Goal: Information Seeking & Learning: Learn about a topic

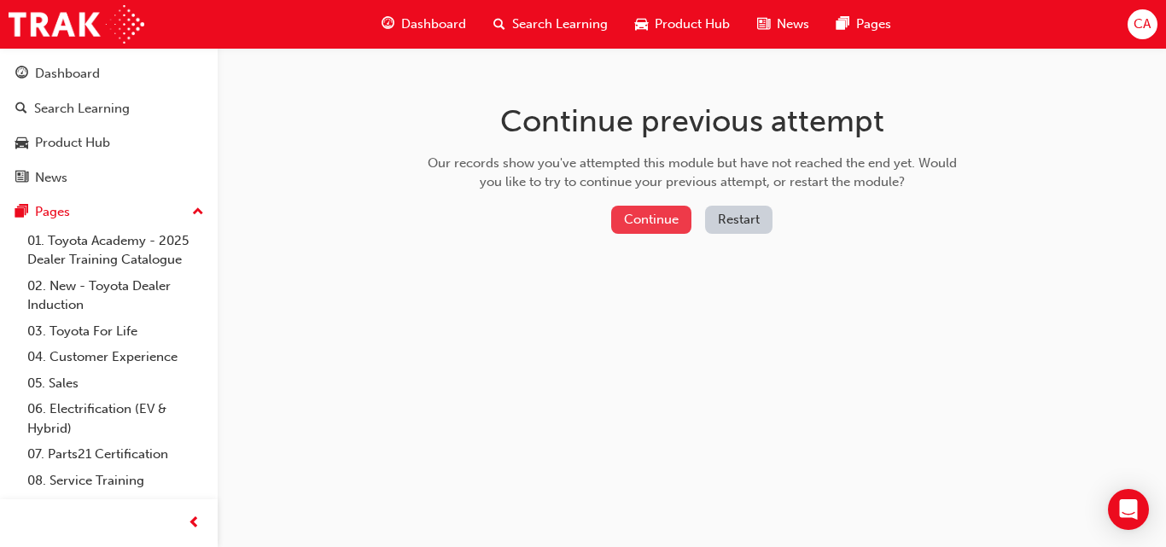
click at [651, 225] on button "Continue" at bounding box center [651, 220] width 80 height 28
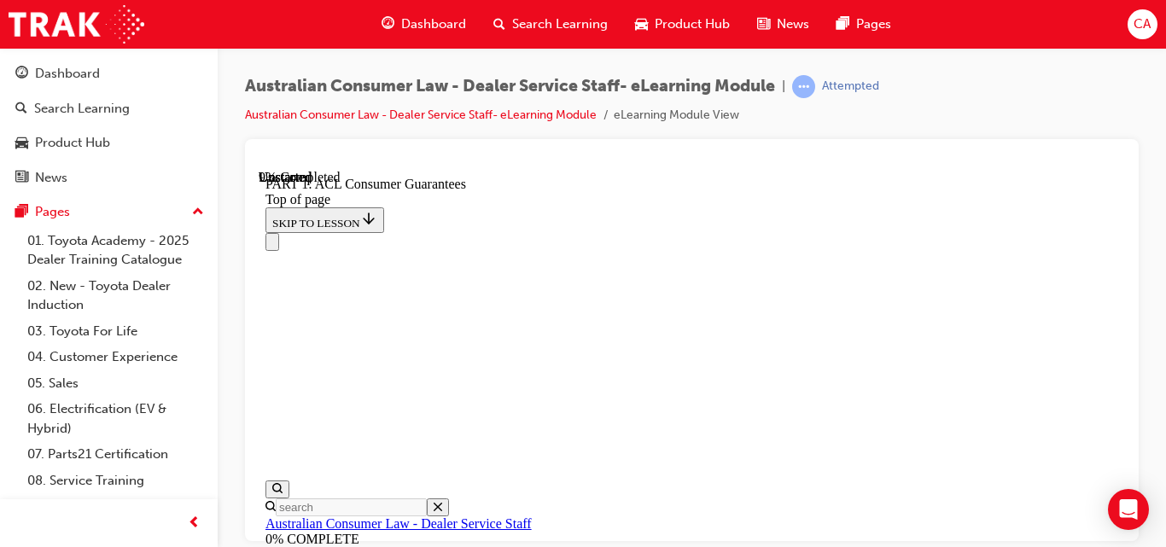
scroll to position [1895, 0]
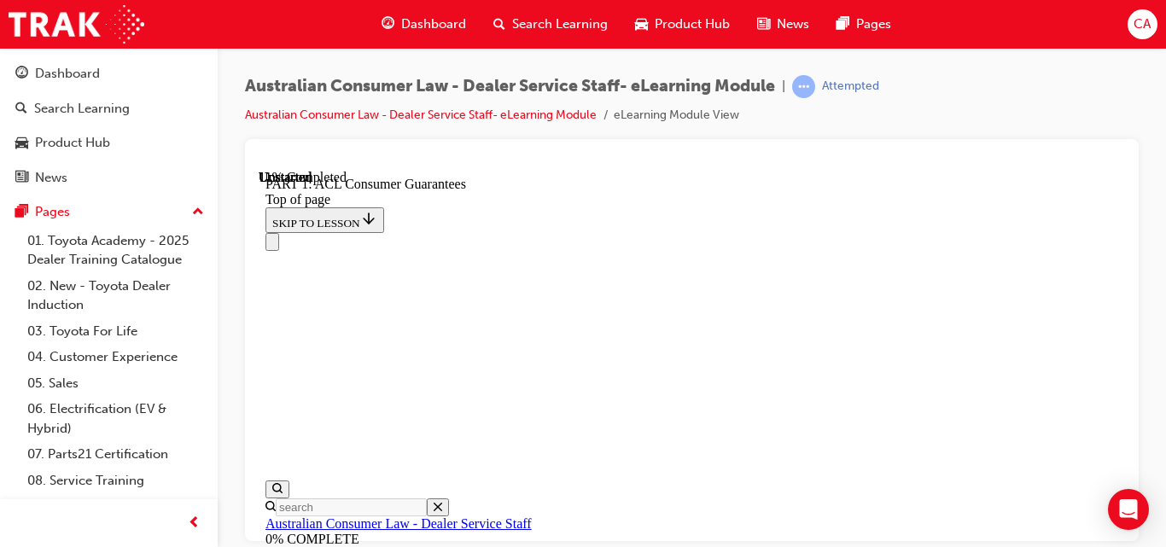
scroll to position [3011, 0]
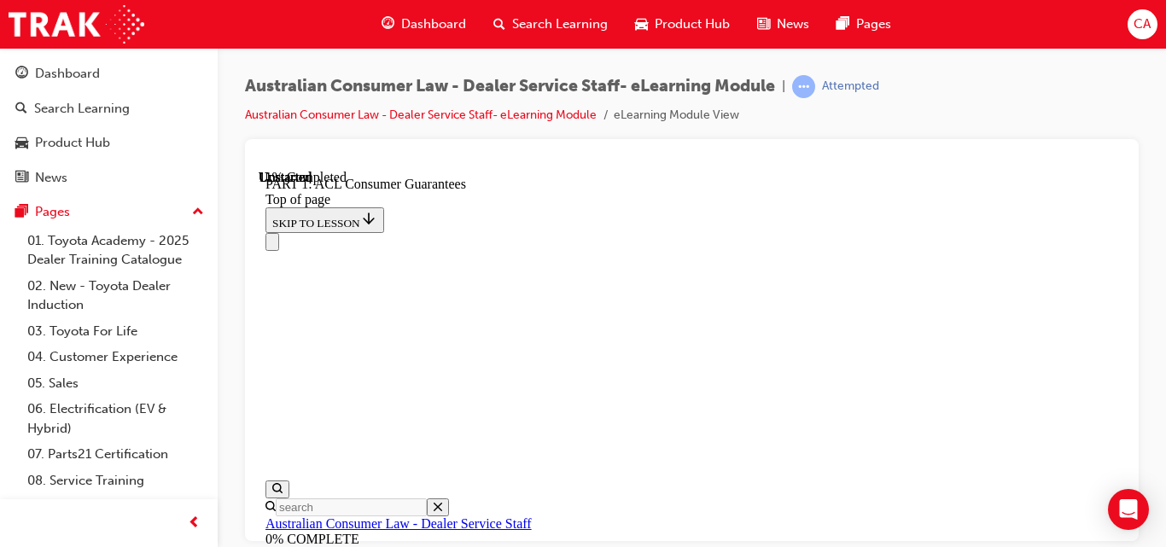
drag, startPoint x: 836, startPoint y: 399, endPoint x: 836, endPoint y: 388, distance: 10.2
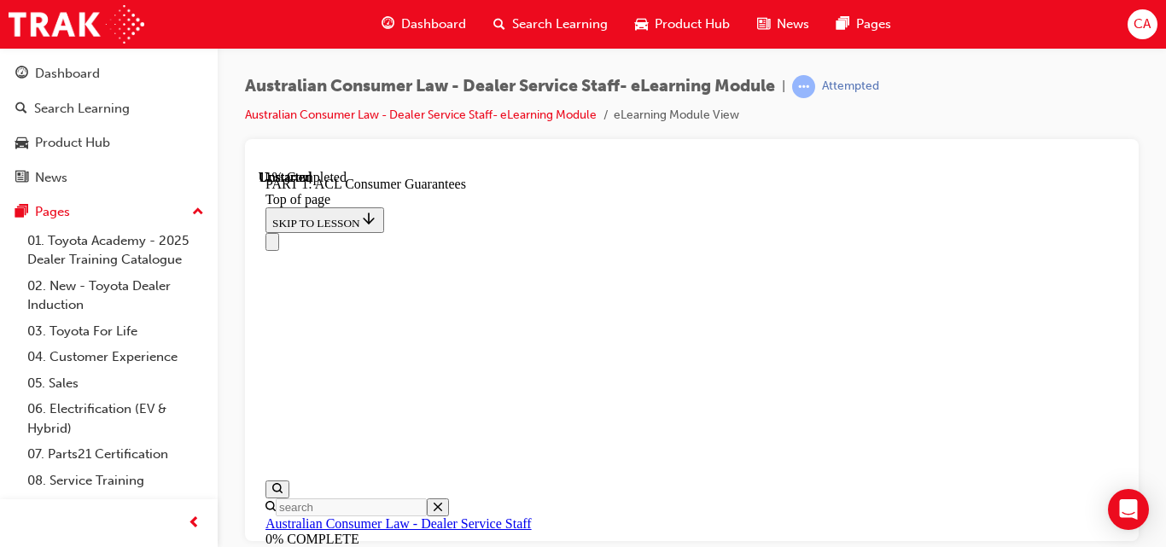
click button "CONTINUE"
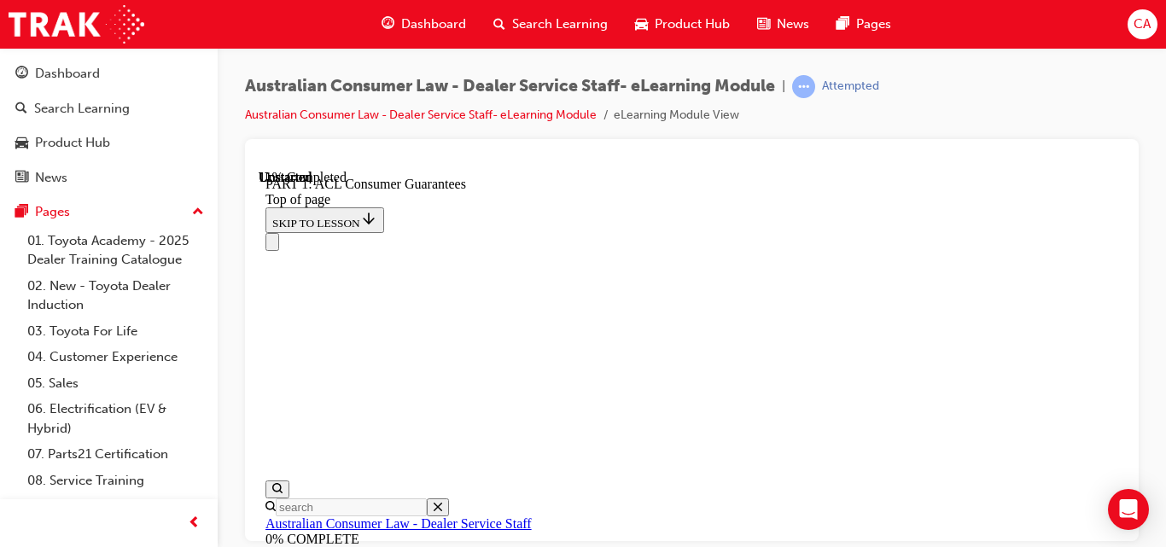
scroll to position [2791, 0]
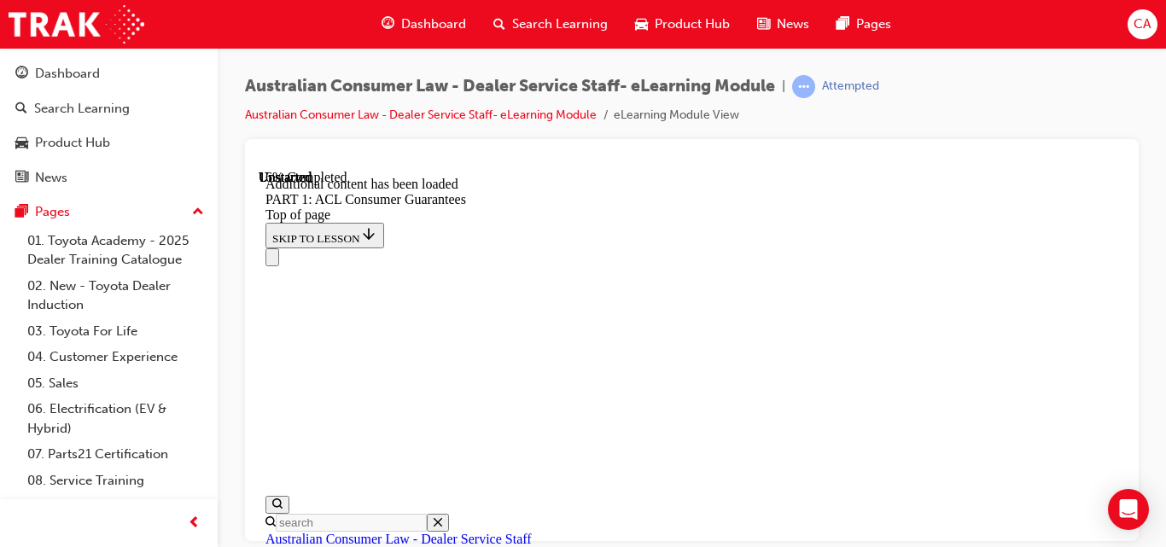
scroll to position [3396, 0]
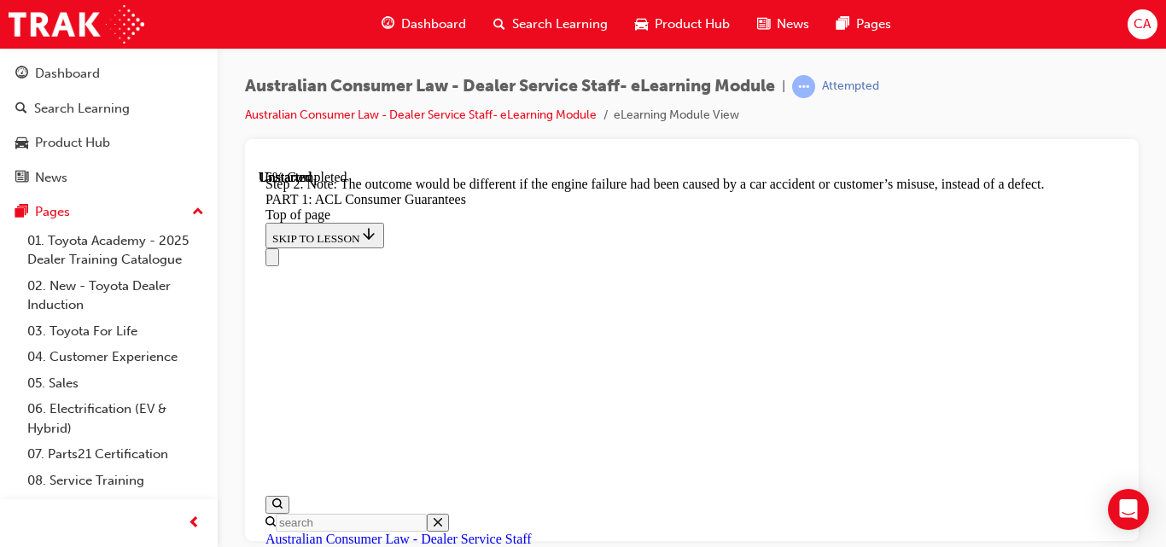
scroll to position [3321, 0]
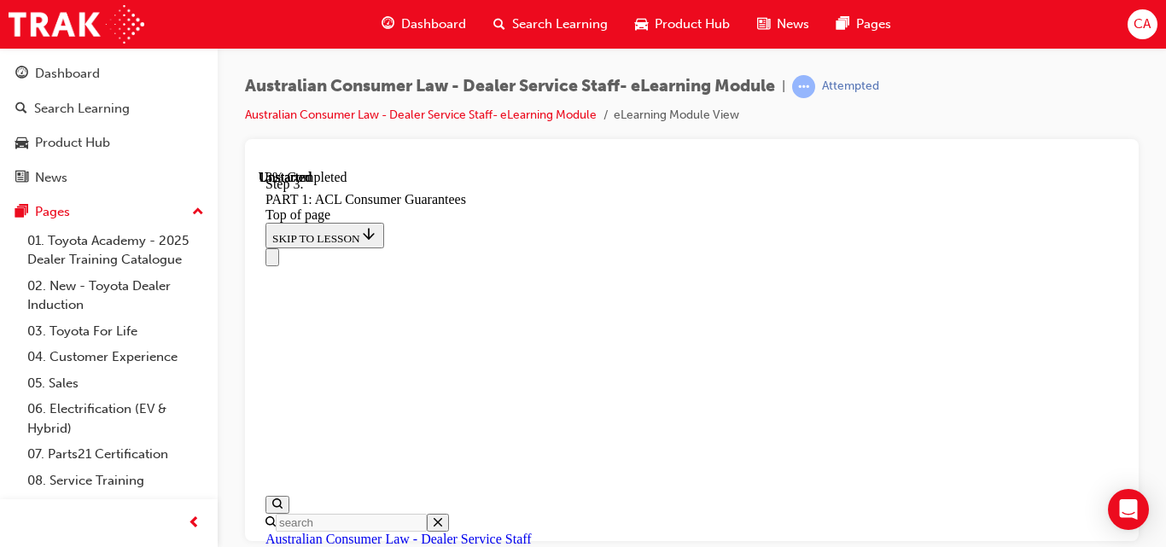
scroll to position [3588, 0]
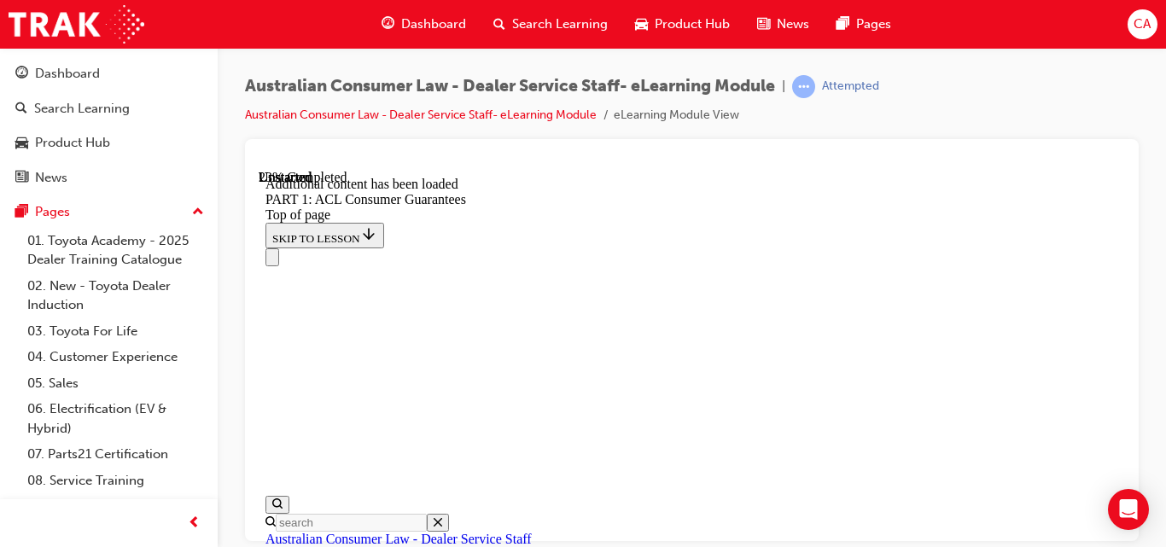
scroll to position [4636, 0]
